Goal: Task Accomplishment & Management: Complete application form

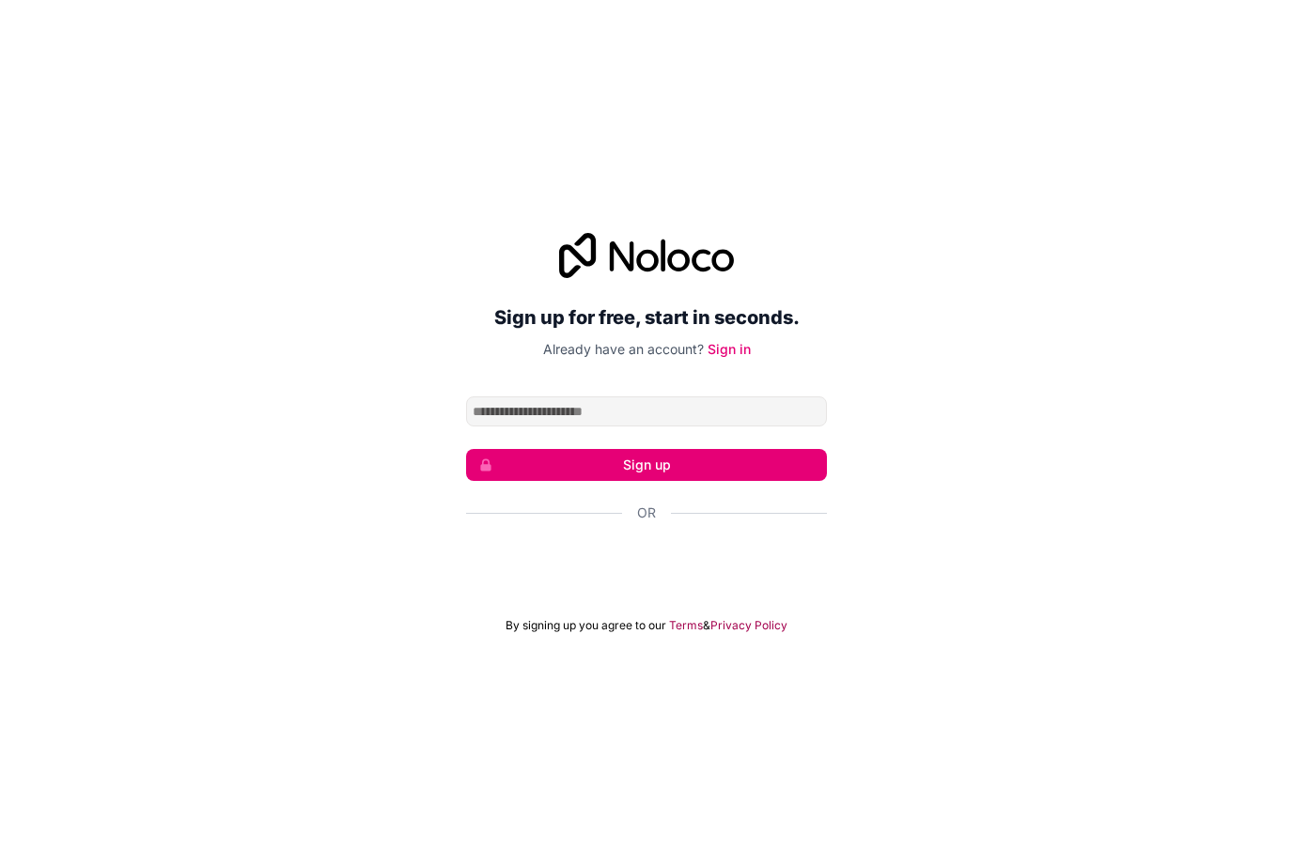
click at [537, 576] on div "Войти с аккаунтом Google (откроется в новой вкладке)" at bounding box center [646, 563] width 361 height 41
click at [497, 584] on div "Войти с аккаунтом Google (откроется в новой вкладке)" at bounding box center [646, 563] width 361 height 41
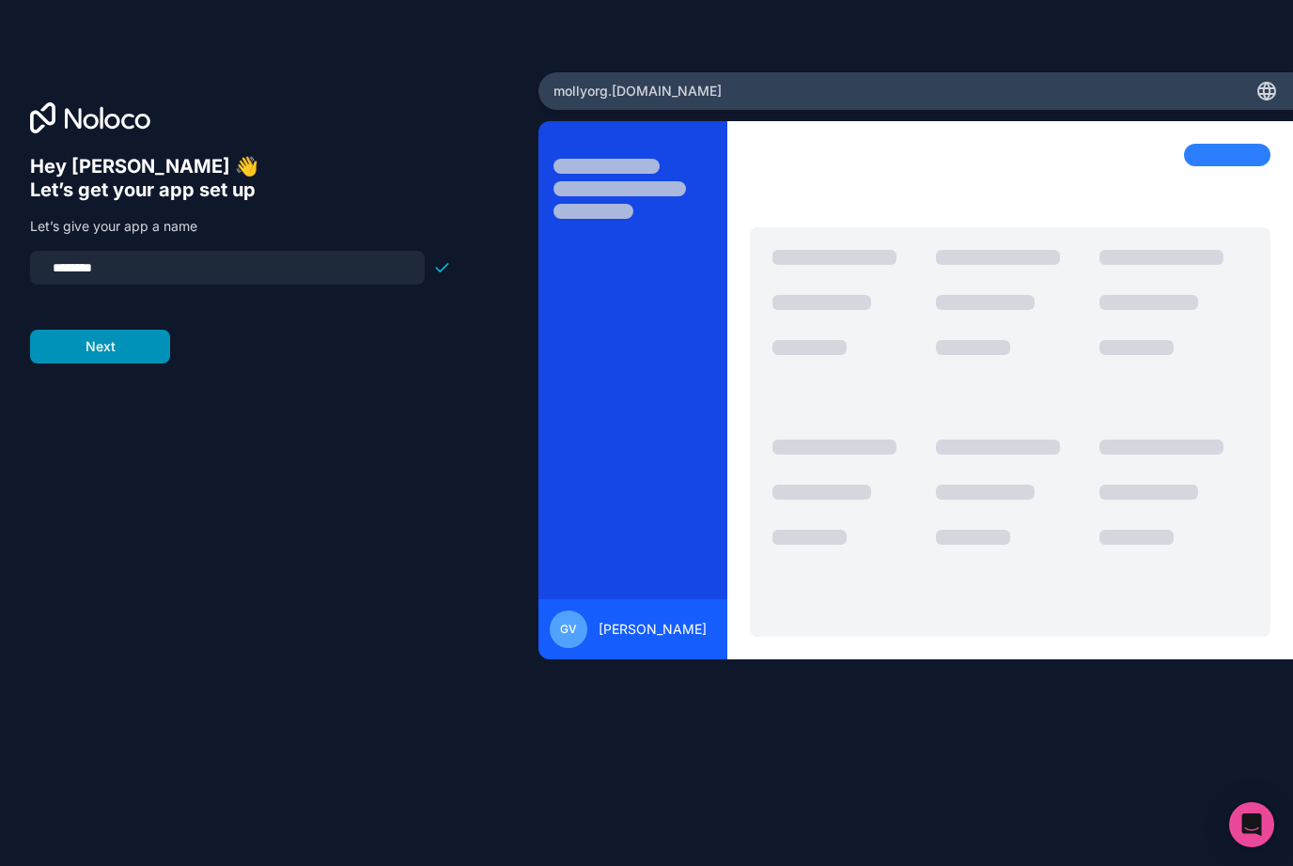
click at [121, 353] on button "Next" at bounding box center [100, 347] width 140 height 34
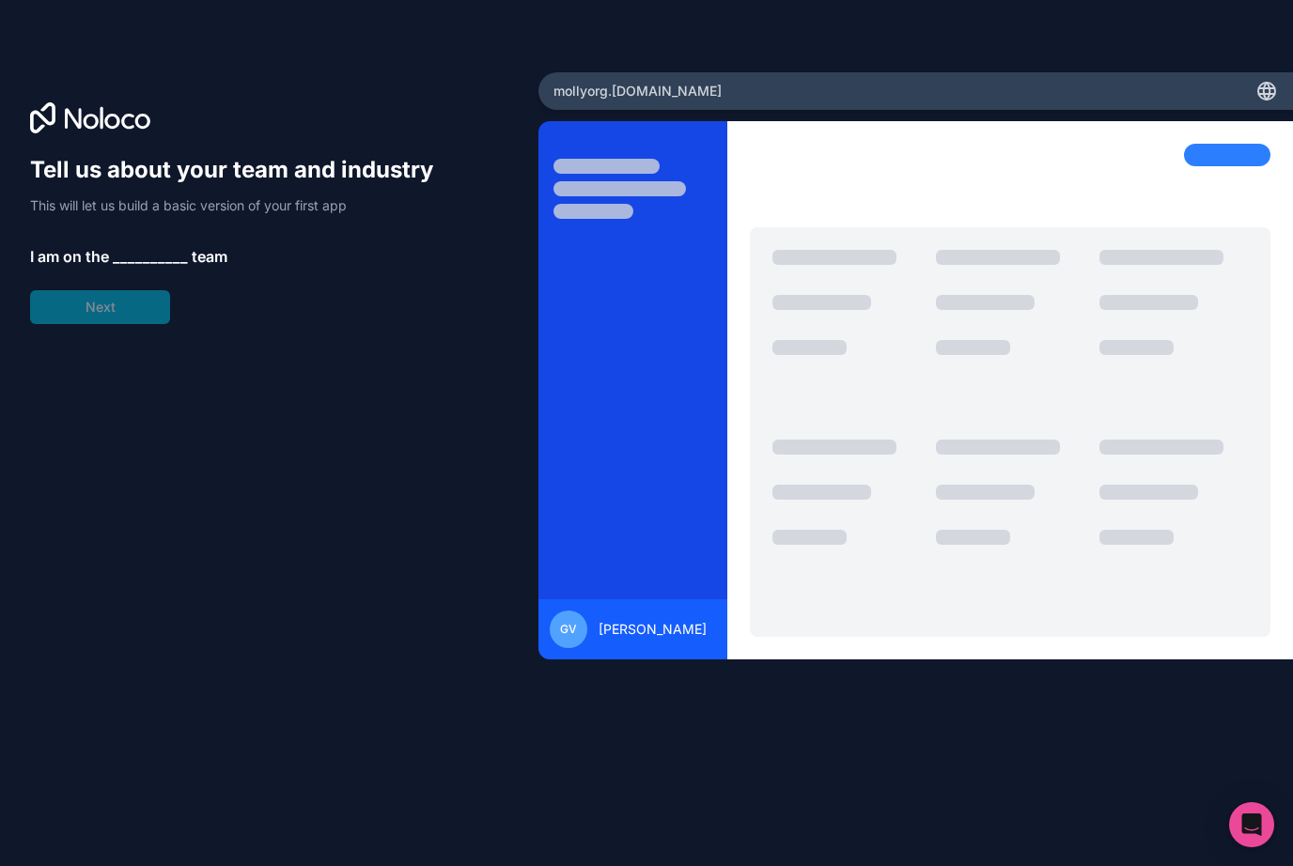
click at [138, 261] on span "__________" at bounding box center [150, 256] width 75 height 23
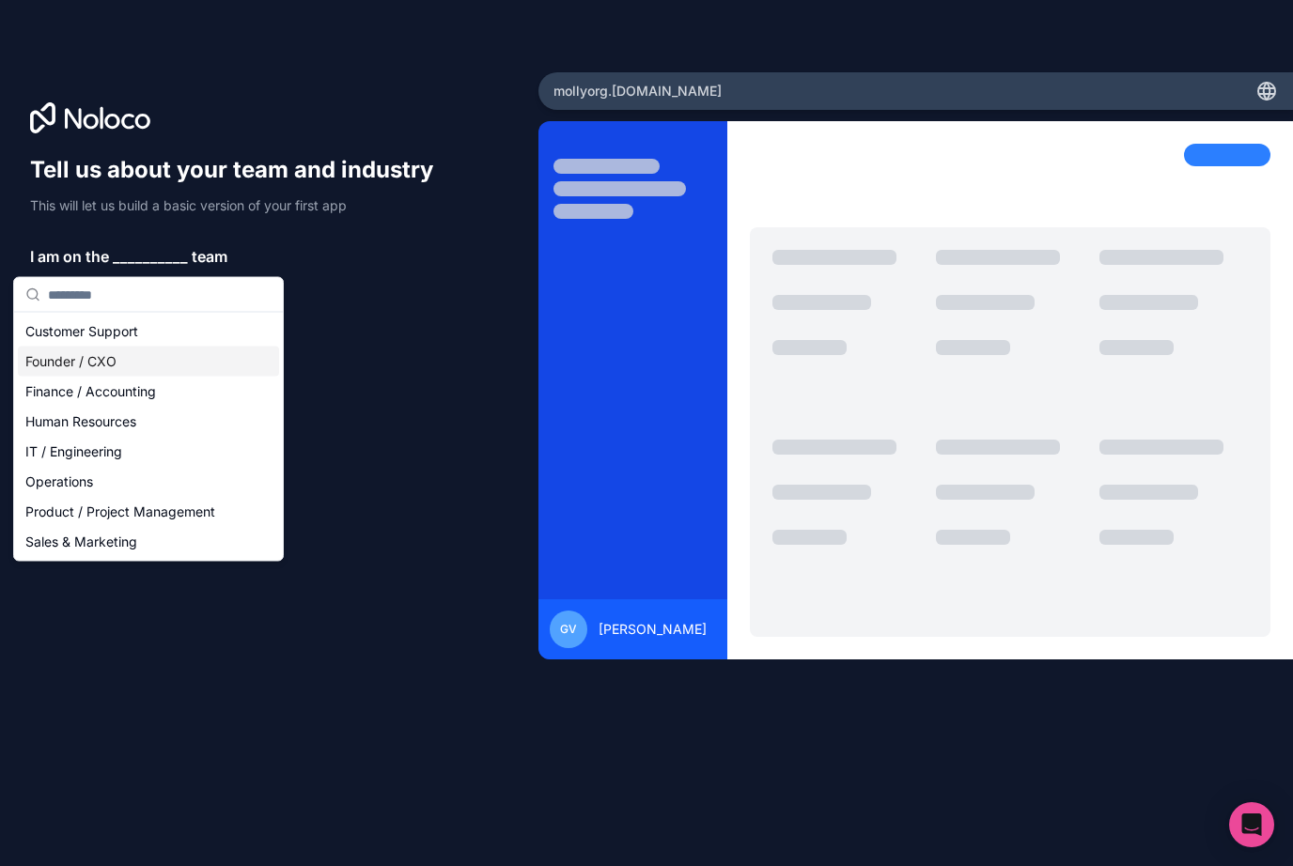
click at [119, 365] on div "Founder / CXO" at bounding box center [148, 362] width 261 height 30
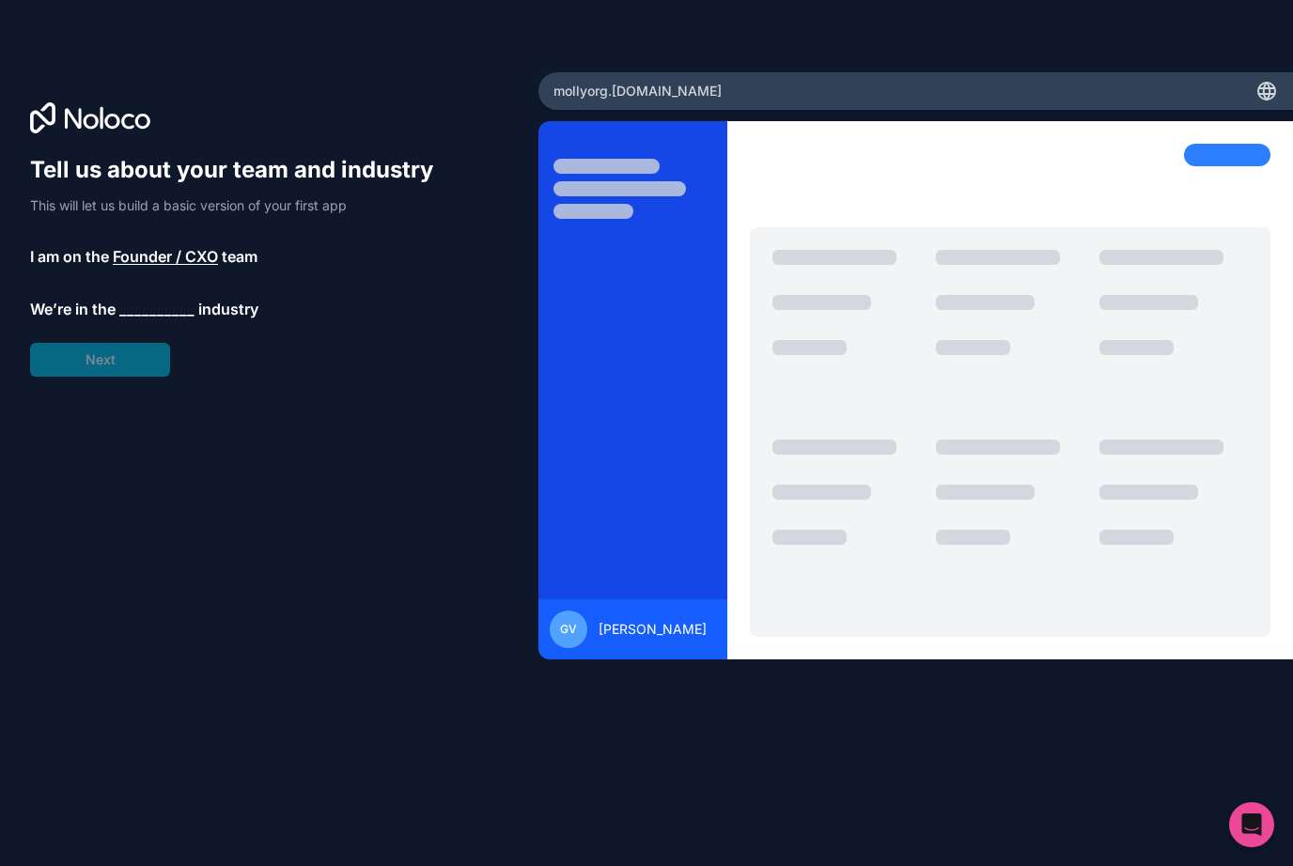
click at [135, 315] on span "__________" at bounding box center [156, 309] width 75 height 23
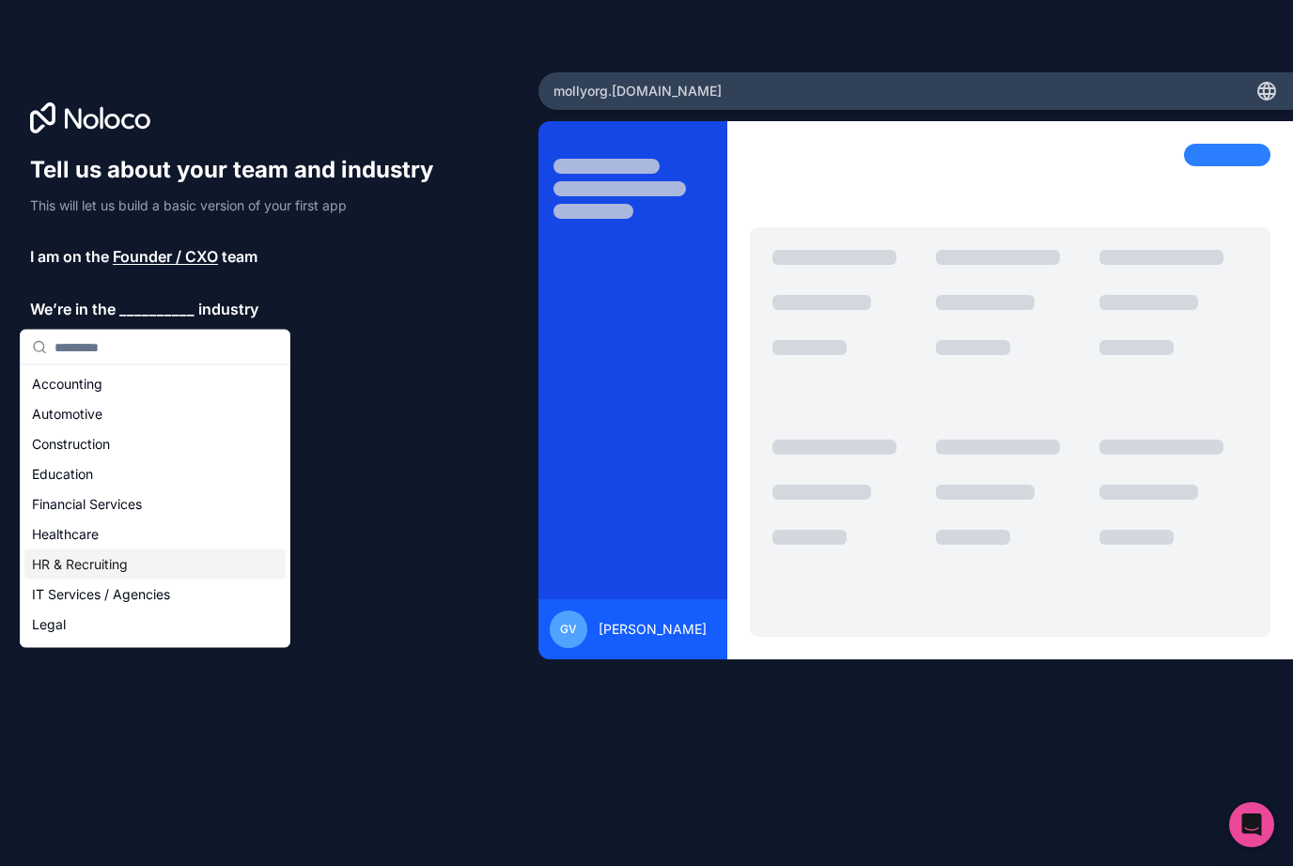
click at [146, 555] on div "HR & Recruiting" at bounding box center [154, 565] width 261 height 30
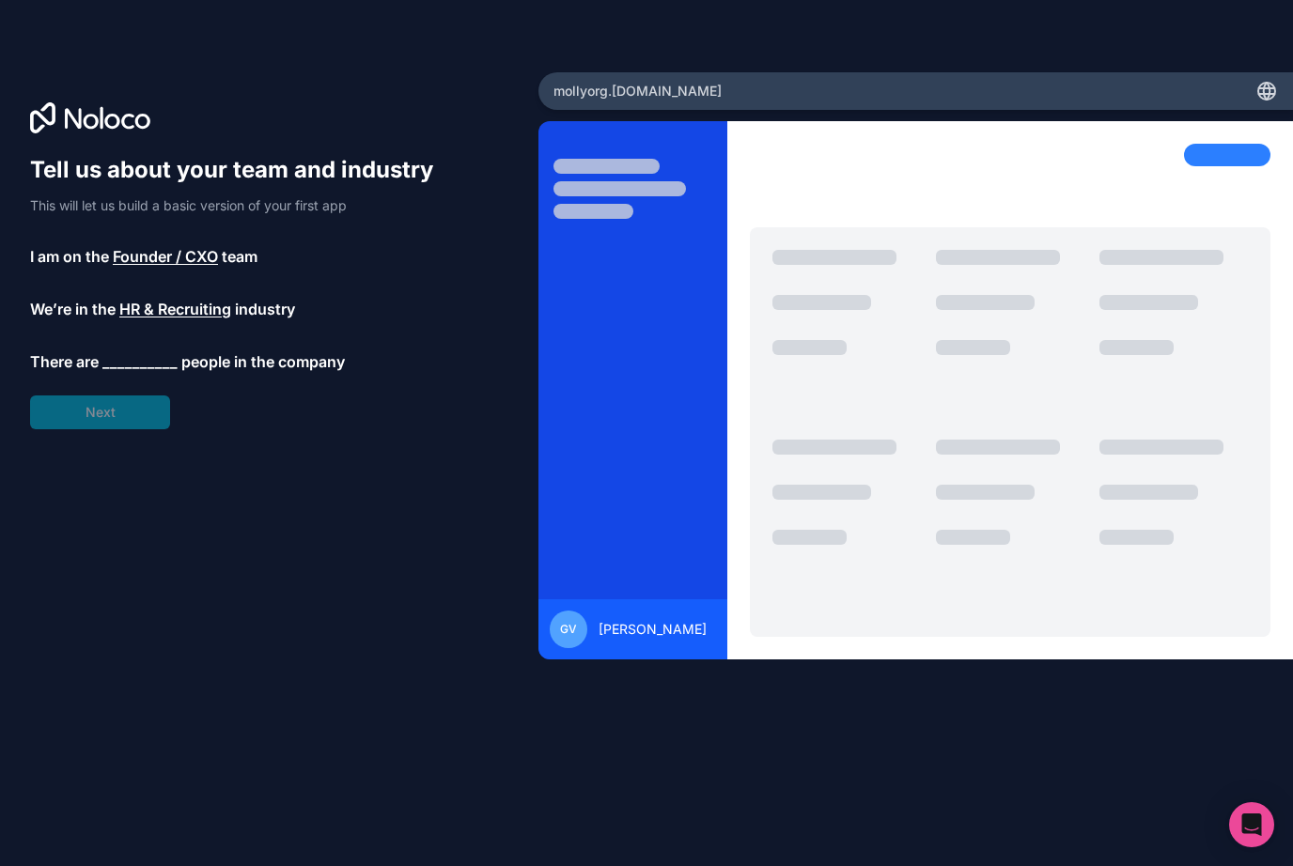
click at [117, 372] on span "__________" at bounding box center [139, 361] width 75 height 23
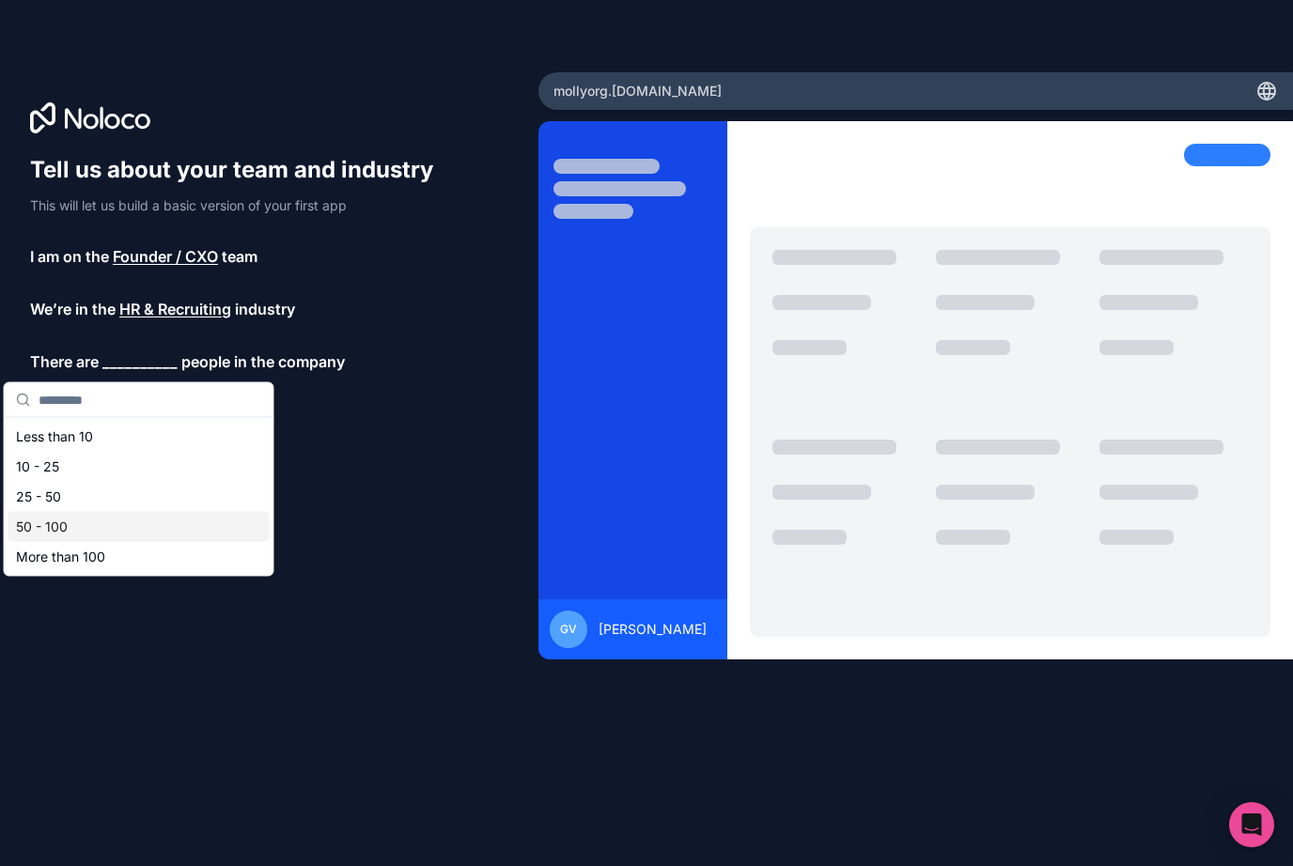
click at [101, 520] on div "50 - 100" at bounding box center [138, 527] width 261 height 30
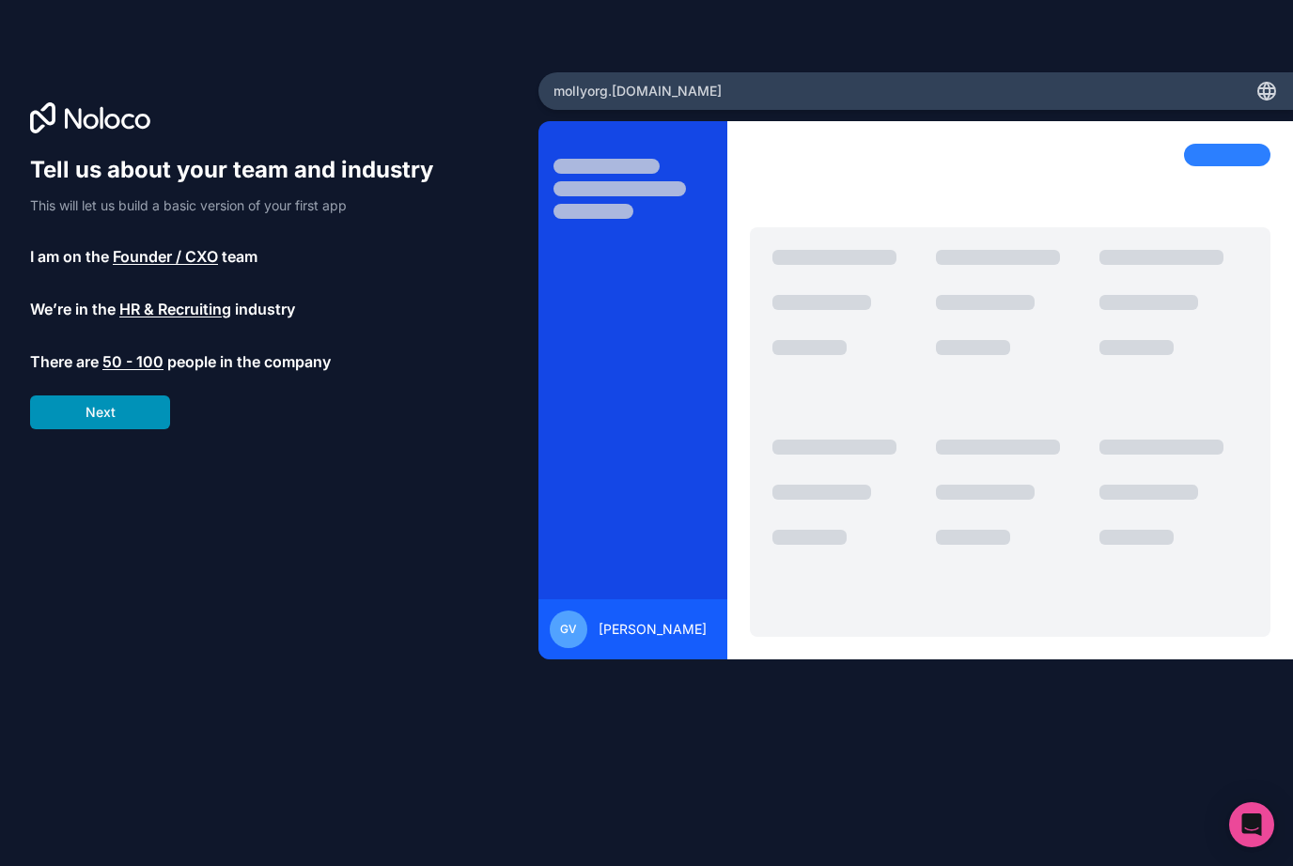
click at [138, 421] on button "Next" at bounding box center [100, 413] width 140 height 34
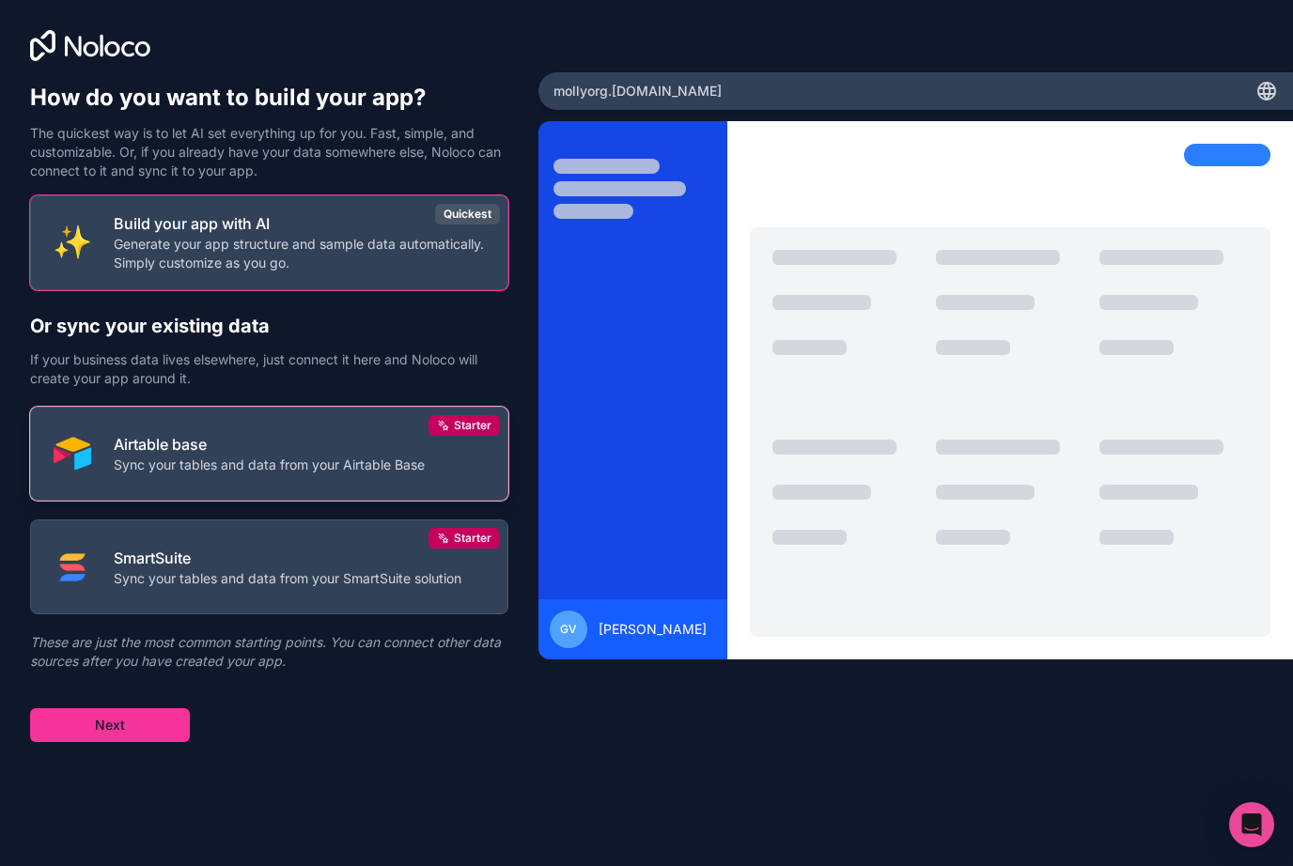
click at [186, 458] on p "Sync your tables and data from your Airtable Base" at bounding box center [269, 465] width 311 height 19
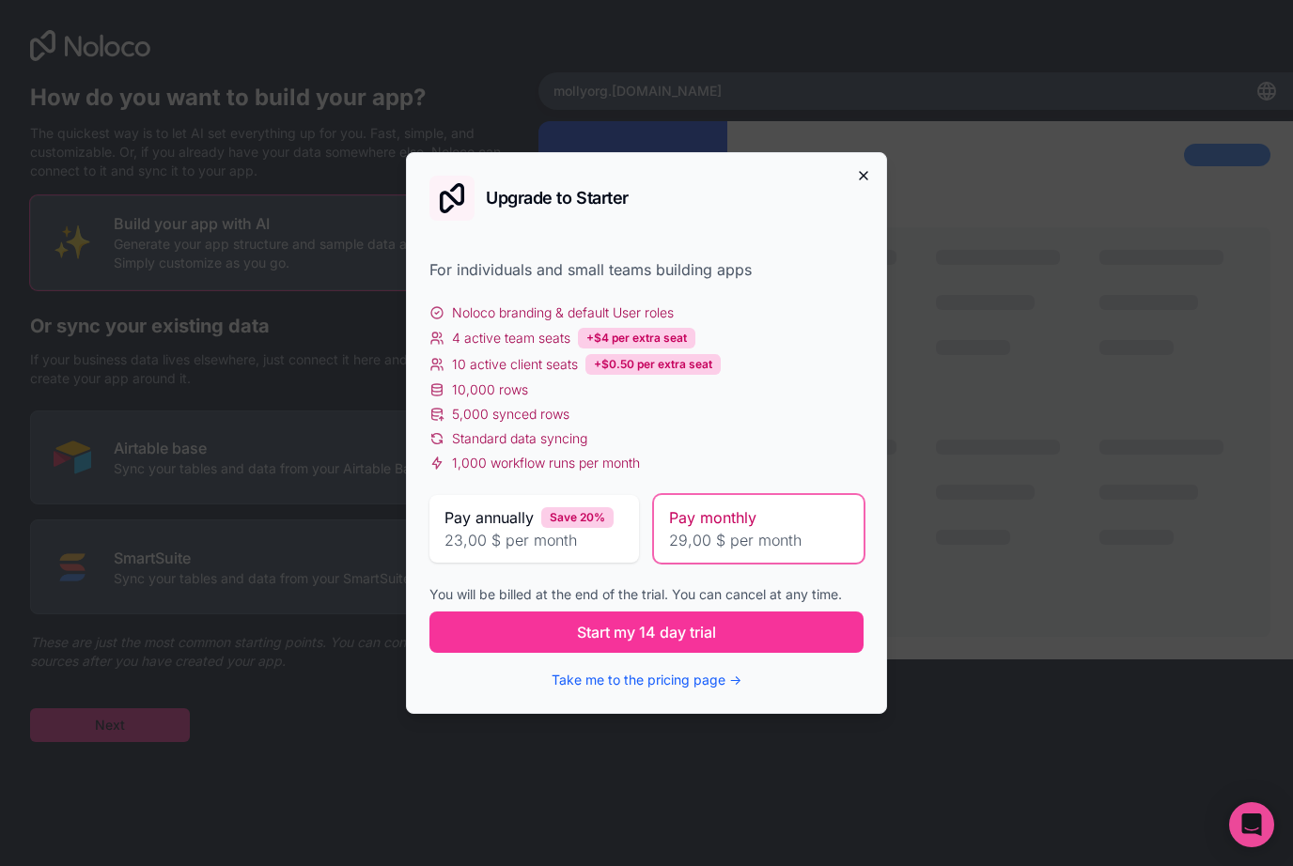
click at [863, 179] on icon "button" at bounding box center [863, 175] width 15 height 15
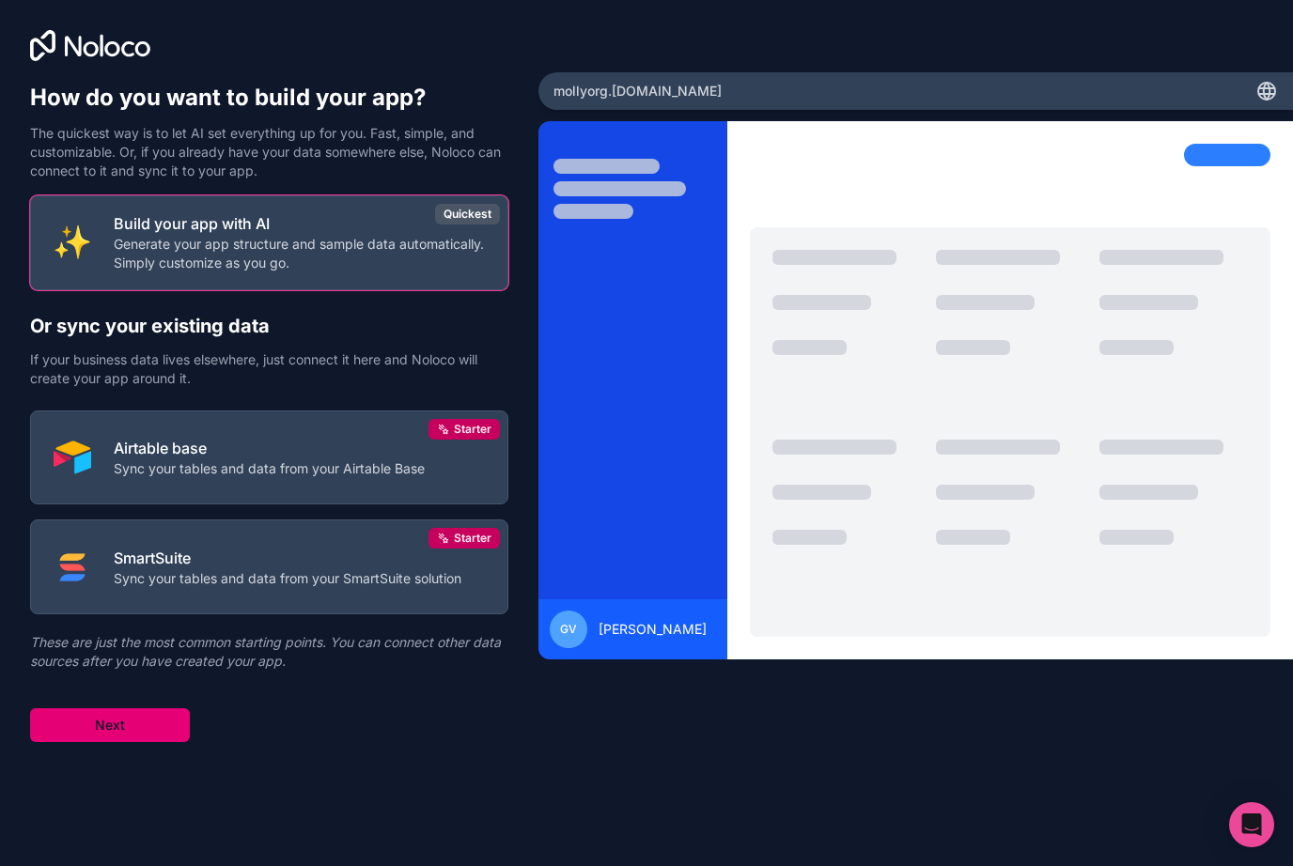
click at [147, 720] on button "Next" at bounding box center [110, 725] width 160 height 34
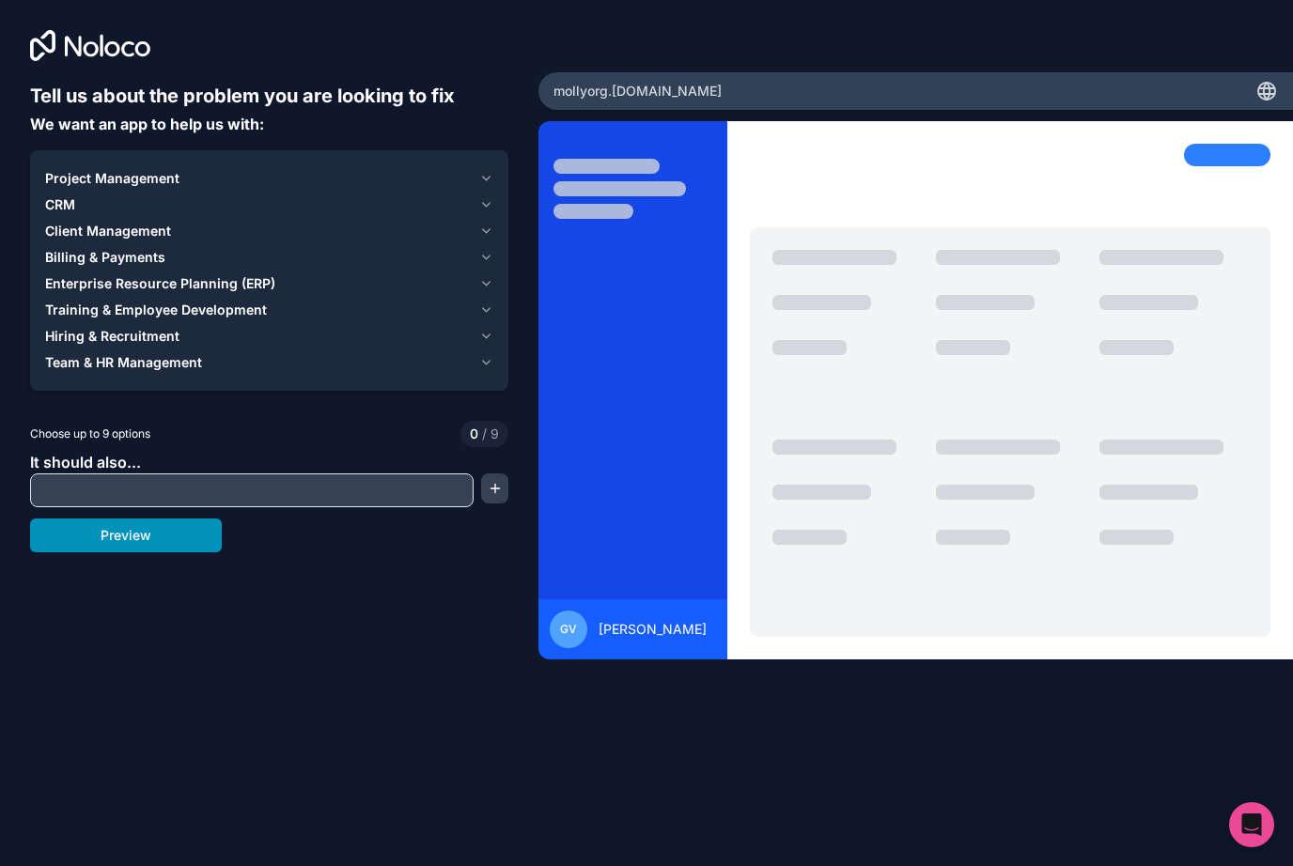
click at [146, 544] on button "Preview" at bounding box center [126, 536] width 192 height 34
click at [485, 203] on icon "button" at bounding box center [486, 204] width 14 height 15
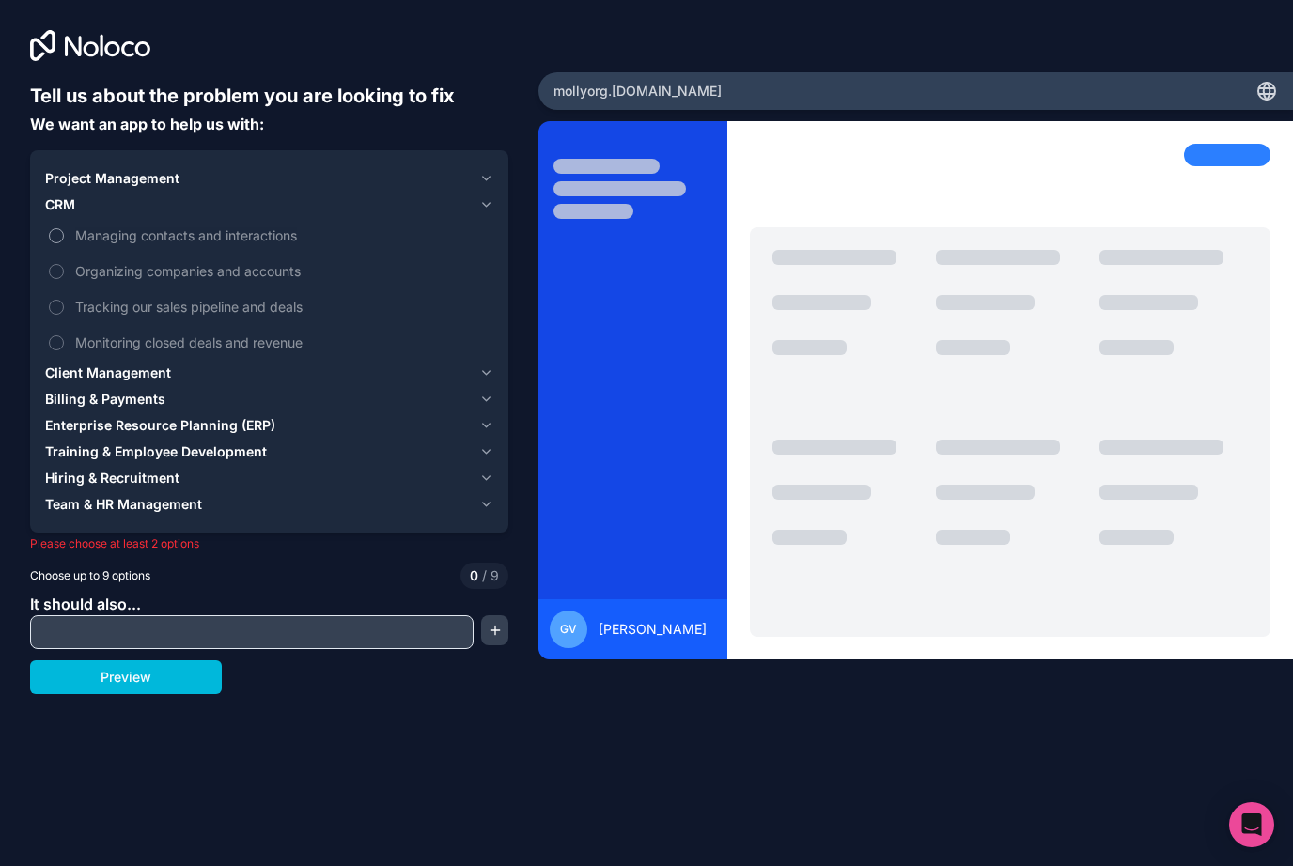
click at [80, 239] on span "Managing contacts and interactions" at bounding box center [282, 235] width 414 height 20
click at [64, 239] on button "Managing contacts and interactions" at bounding box center [56, 235] width 15 height 15
click at [68, 276] on label "Organizing companies and accounts" at bounding box center [269, 271] width 448 height 35
click at [64, 276] on button "Organizing companies and accounts" at bounding box center [56, 271] width 15 height 15
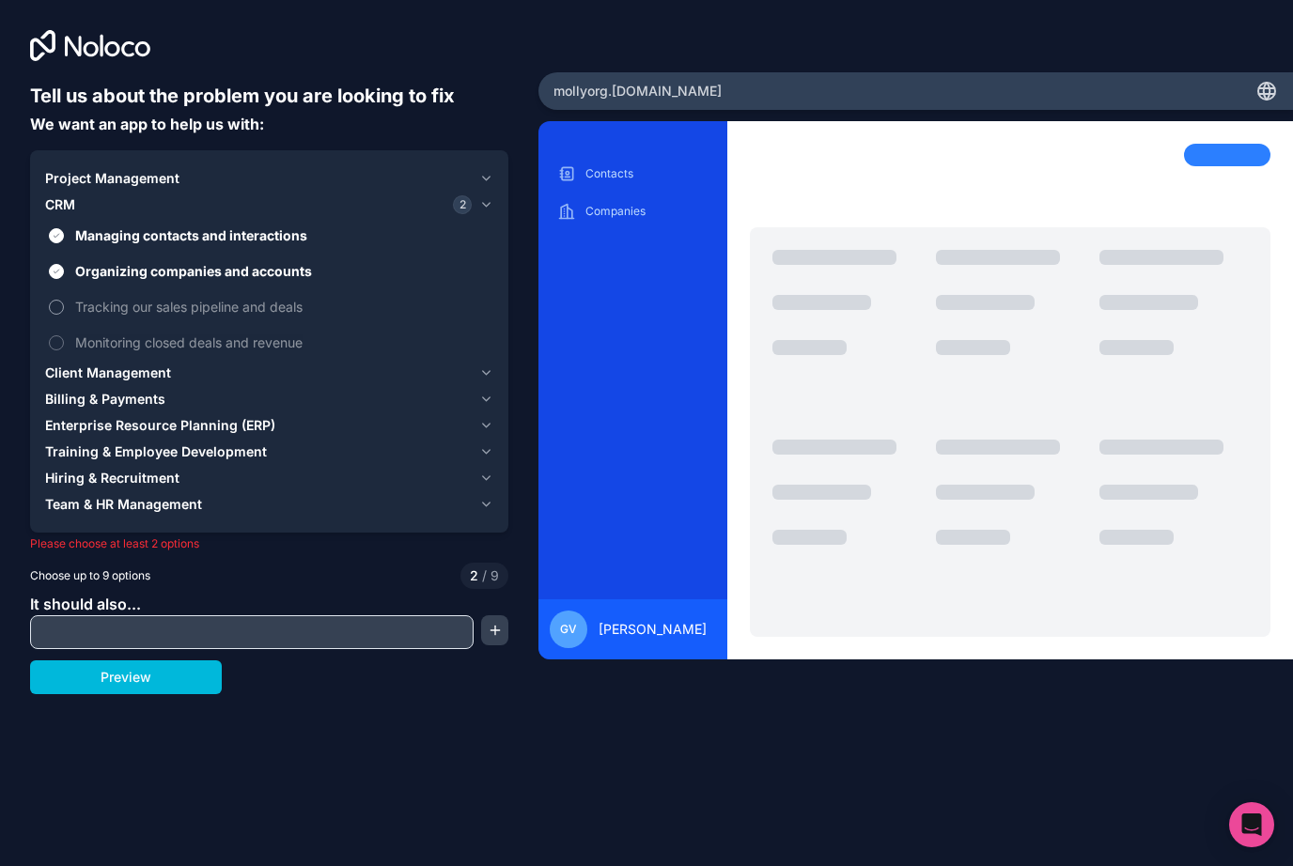
click at [56, 304] on button "Tracking our sales pipeline and deals" at bounding box center [56, 307] width 15 height 15
click at [54, 344] on button "Monitoring closed deals and revenue" at bounding box center [56, 342] width 15 height 15
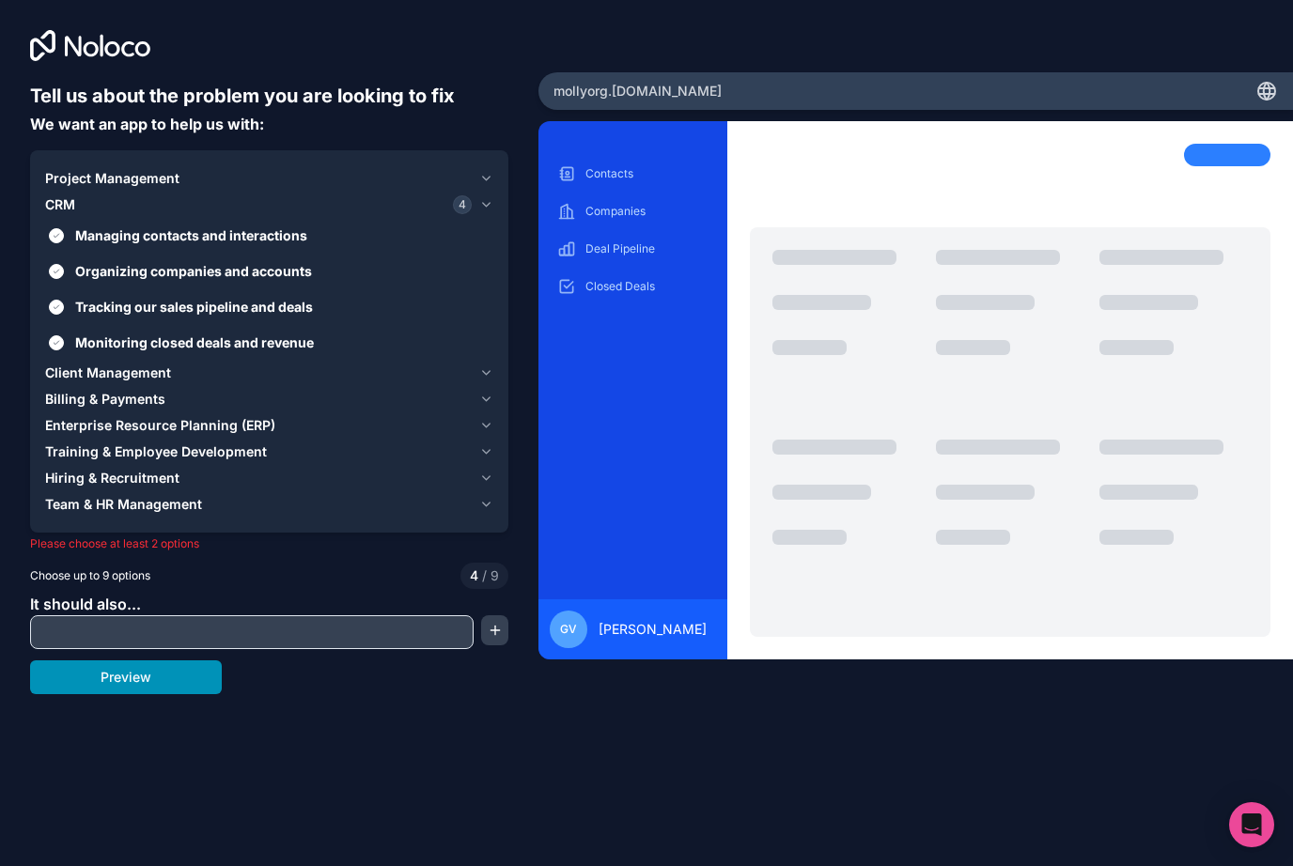
click at [94, 692] on button "Preview" at bounding box center [126, 677] width 192 height 34
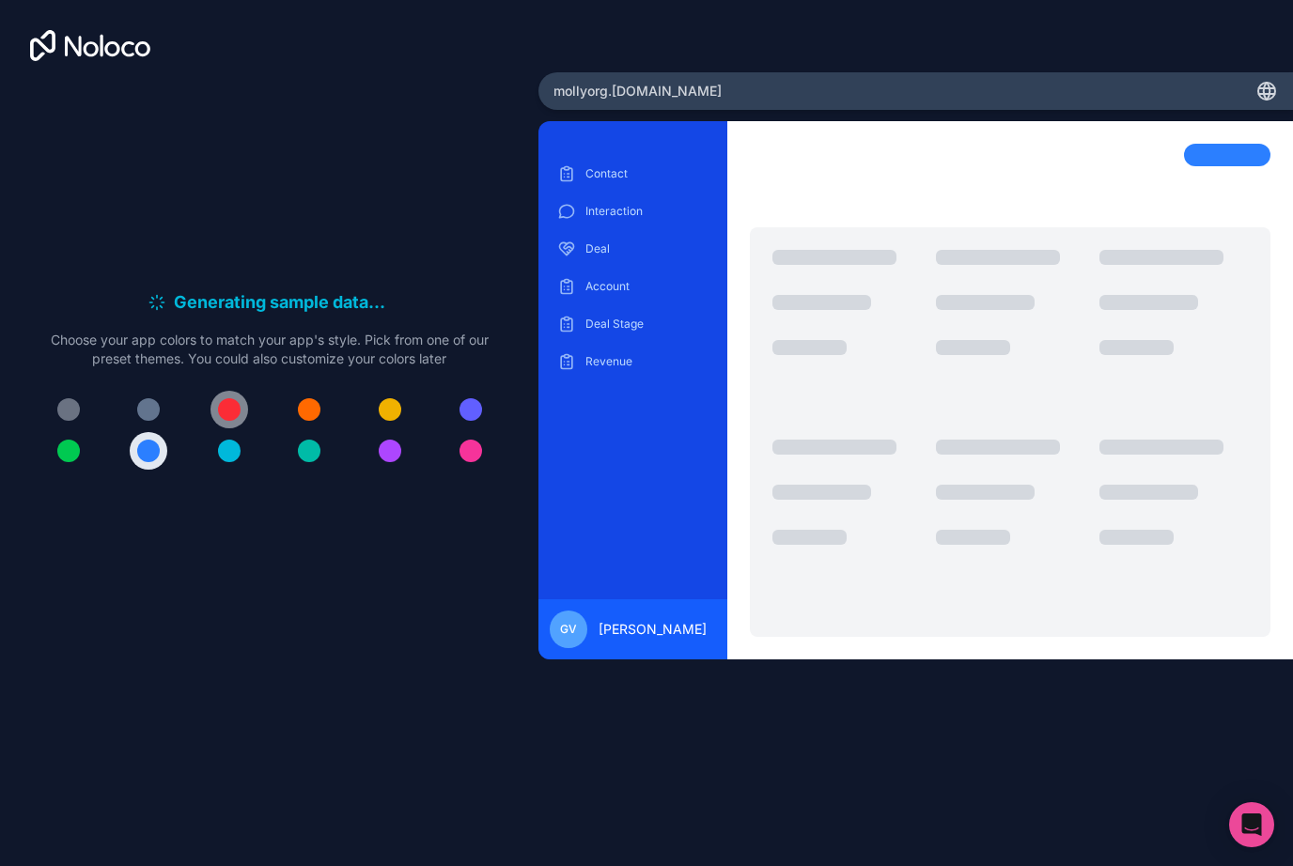
click at [226, 421] on div at bounding box center [229, 409] width 23 height 23
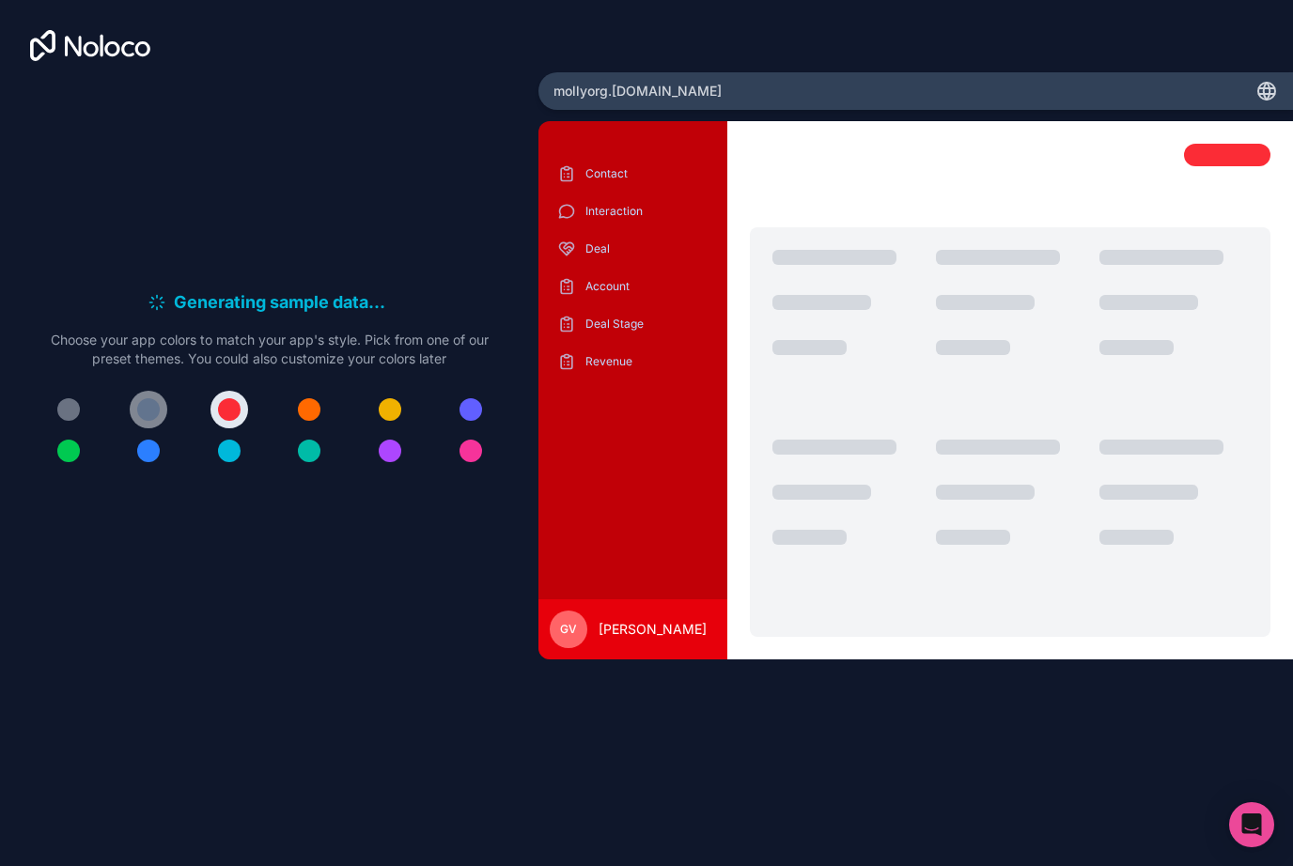
click at [134, 426] on button at bounding box center [149, 410] width 38 height 38
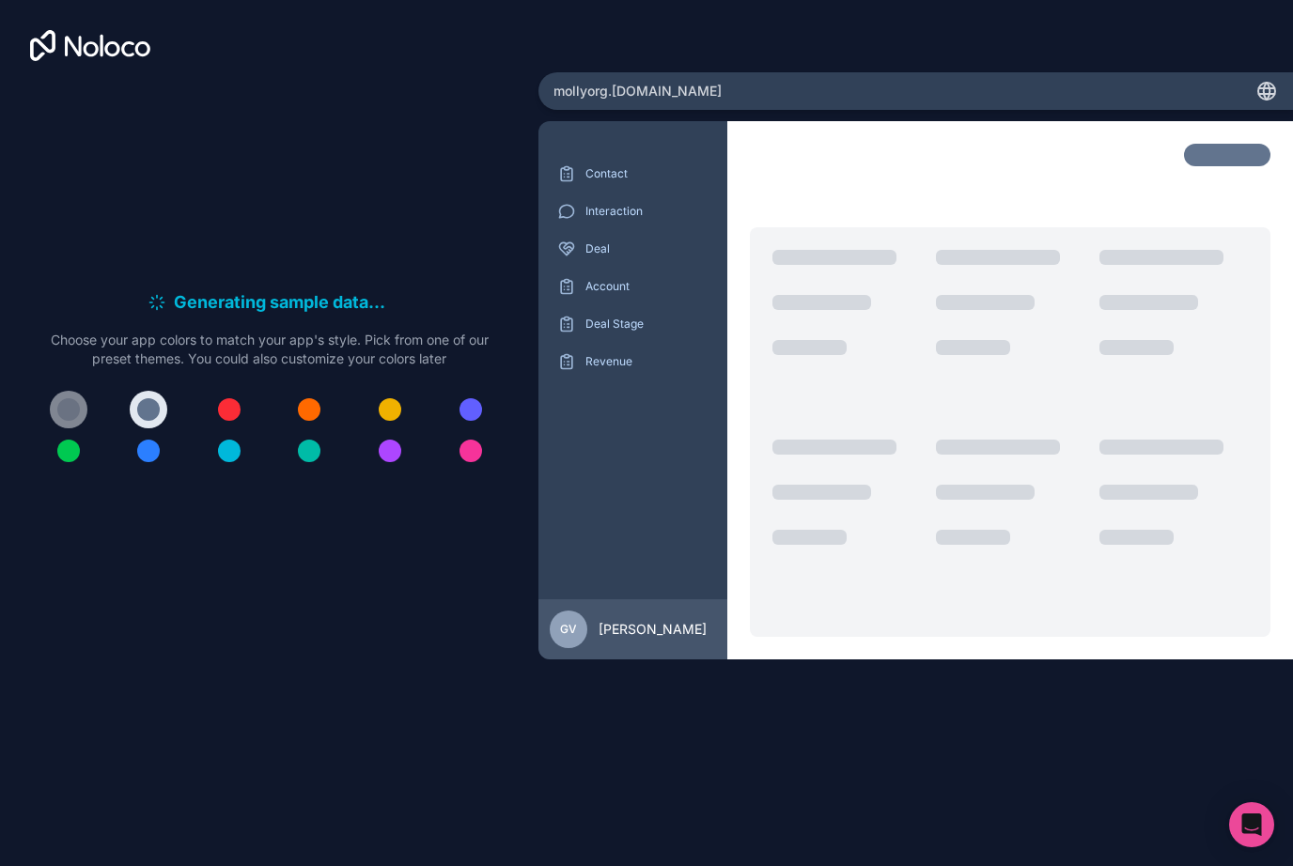
click at [73, 421] on div at bounding box center [68, 409] width 23 height 23
click at [74, 462] on div at bounding box center [68, 451] width 23 height 23
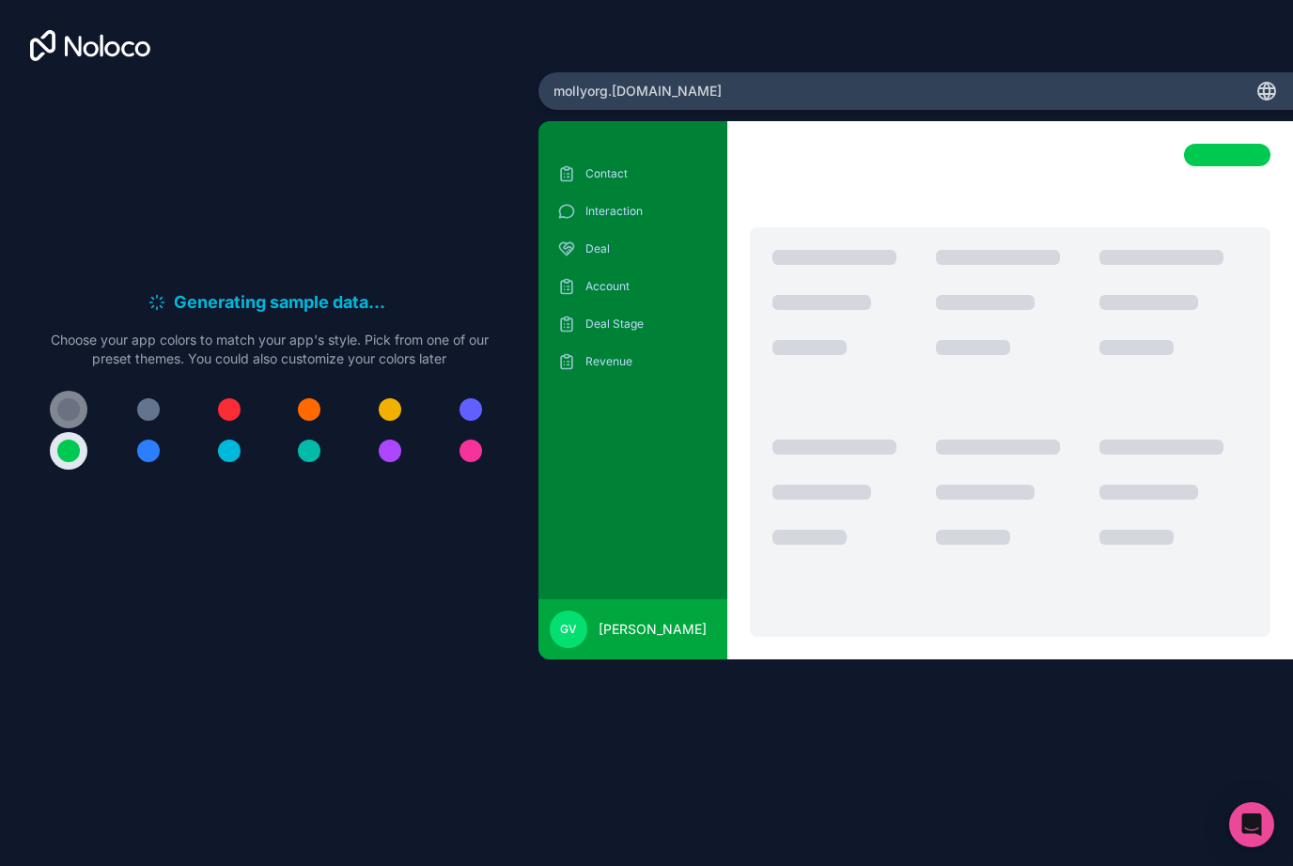
click at [63, 428] on button at bounding box center [69, 410] width 38 height 38
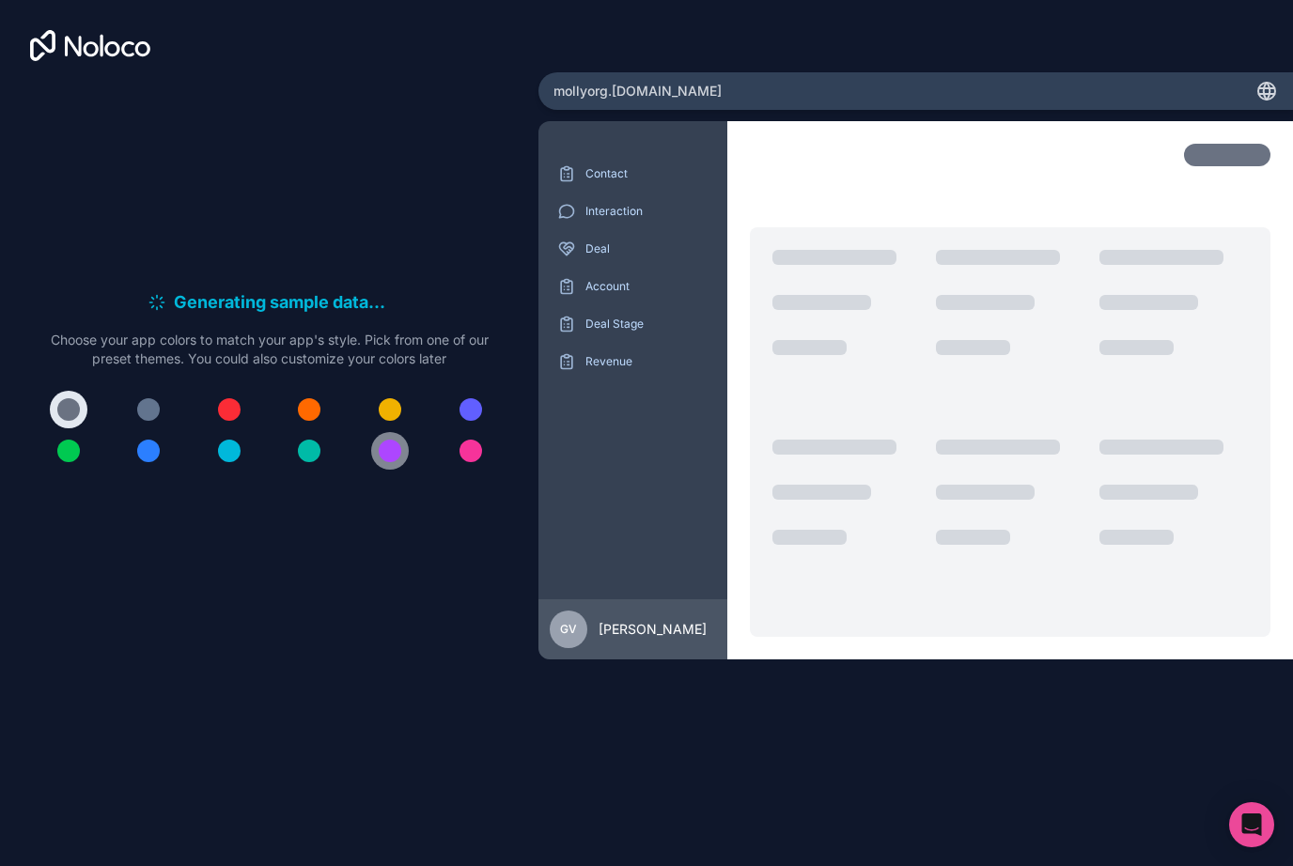
click at [392, 470] on button at bounding box center [390, 451] width 38 height 38
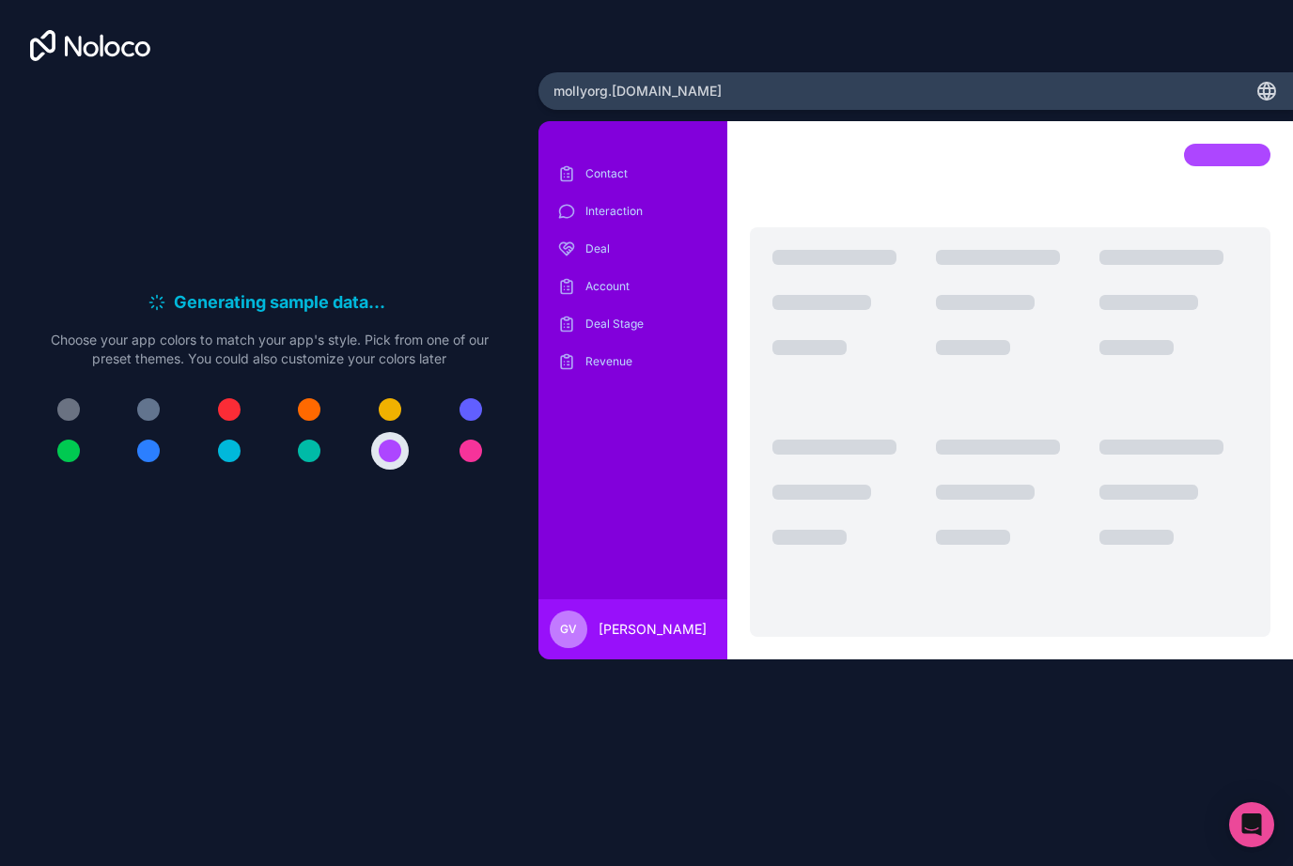
click at [489, 427] on div at bounding box center [269, 430] width 478 height 79
click at [474, 421] on div at bounding box center [470, 409] width 23 height 23
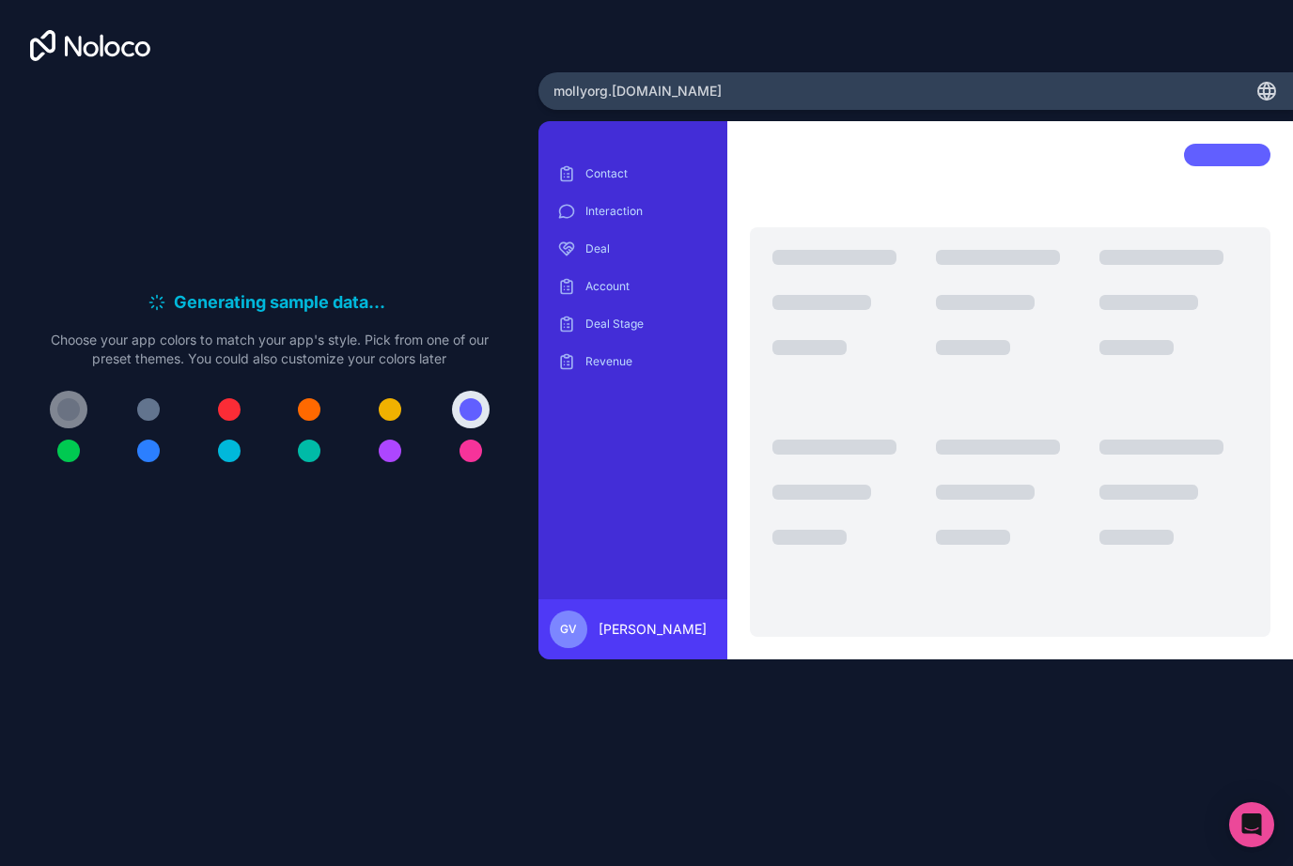
click at [70, 421] on div at bounding box center [68, 409] width 23 height 23
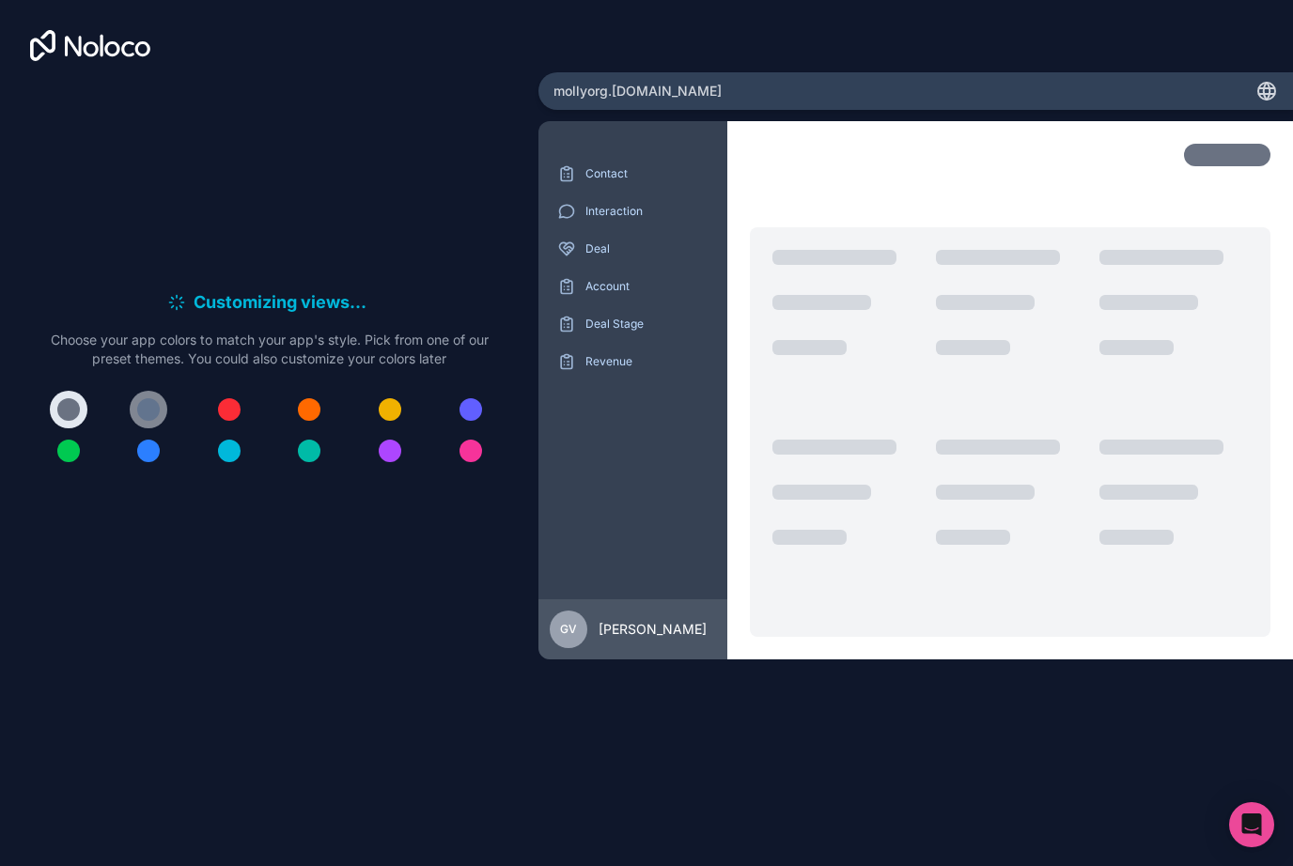
click at [150, 420] on button at bounding box center [149, 410] width 38 height 38
